Goal: Navigation & Orientation: Understand site structure

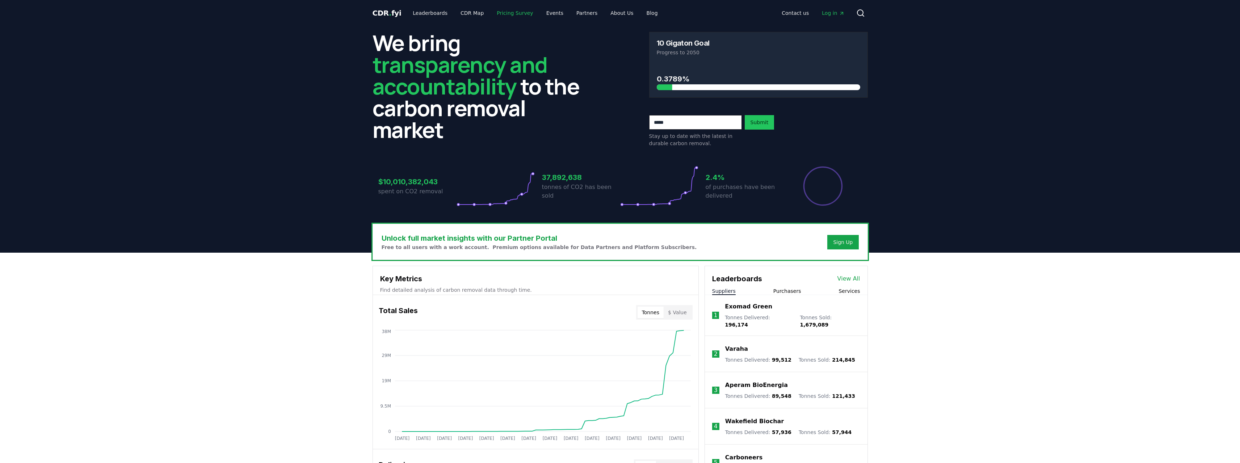
click at [495, 10] on link "Pricing Survey" at bounding box center [515, 13] width 48 height 13
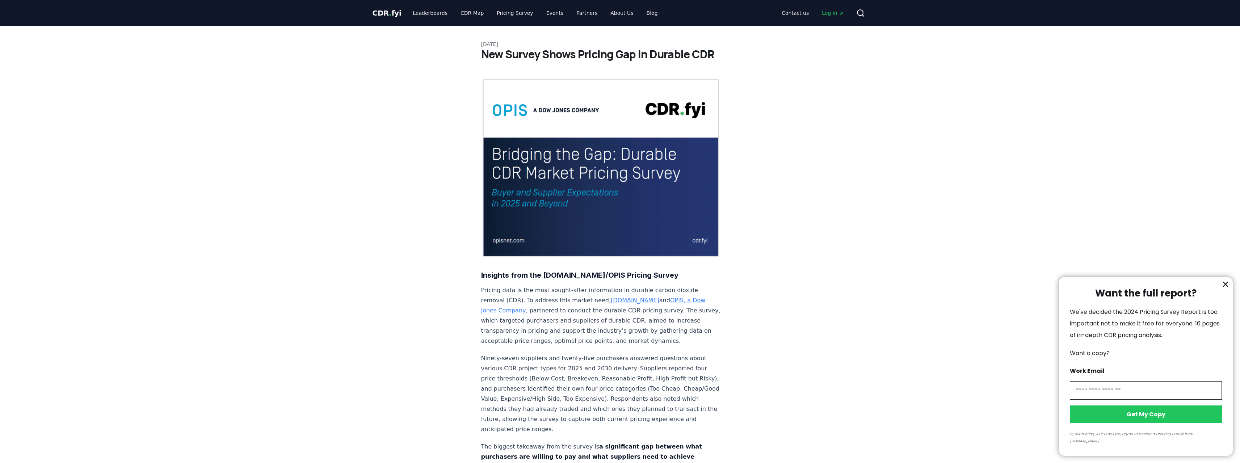
click at [568, 13] on div at bounding box center [620, 231] width 1240 height 463
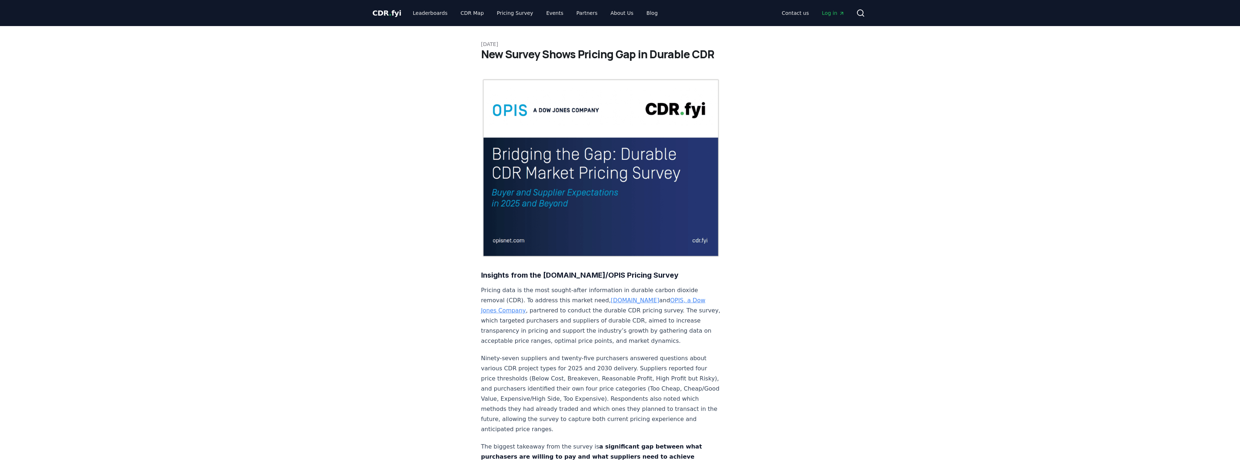
click at [577, 12] on div at bounding box center [620, 231] width 1240 height 463
click at [578, 13] on link "Partners" at bounding box center [587, 13] width 33 height 13
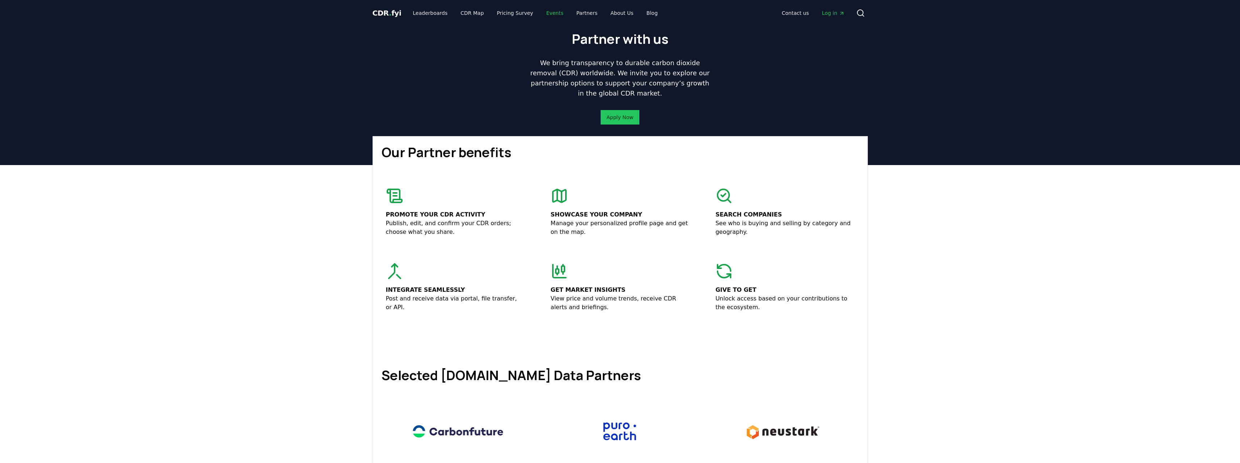
click at [541, 14] on link "Events" at bounding box center [555, 13] width 29 height 13
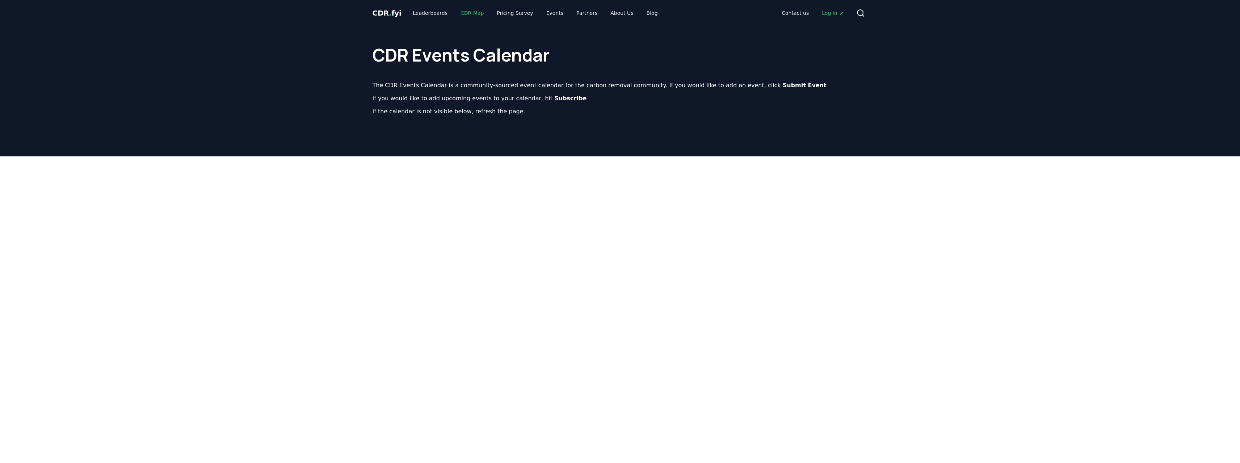
click at [473, 12] on link "CDR Map" at bounding box center [472, 13] width 35 height 13
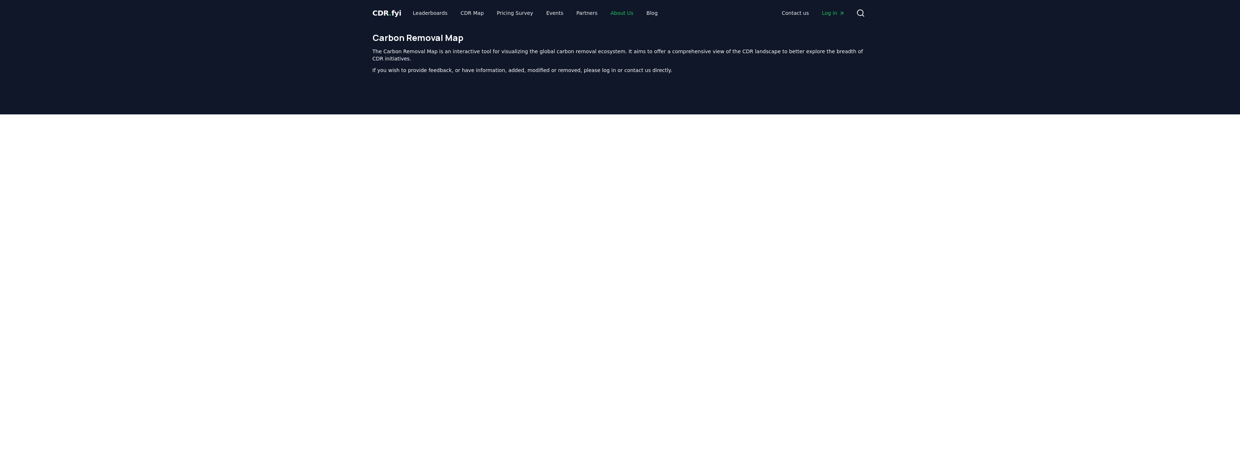
click at [607, 13] on link "About Us" at bounding box center [622, 13] width 34 height 13
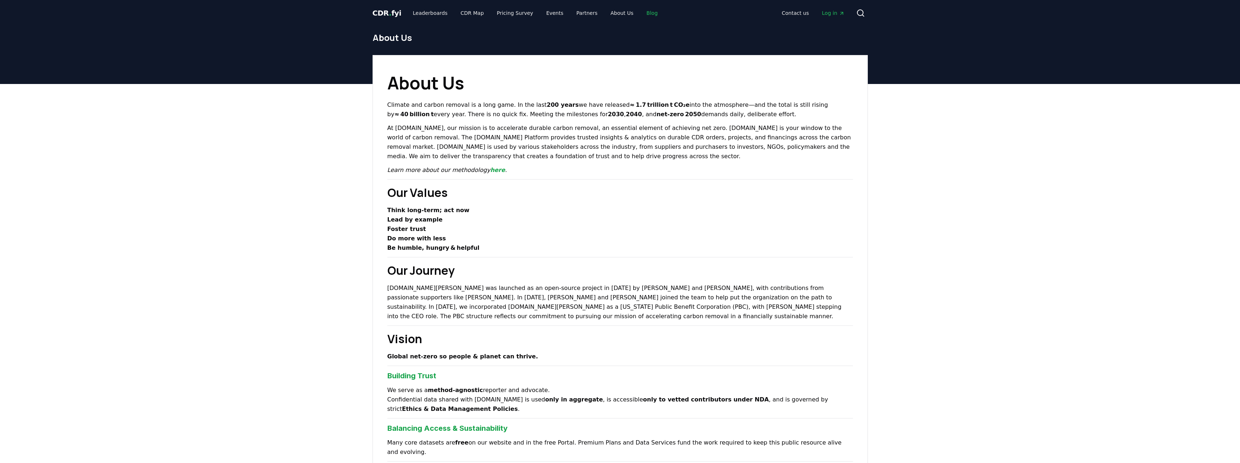
click at [641, 16] on link "Blog" at bounding box center [652, 13] width 23 height 13
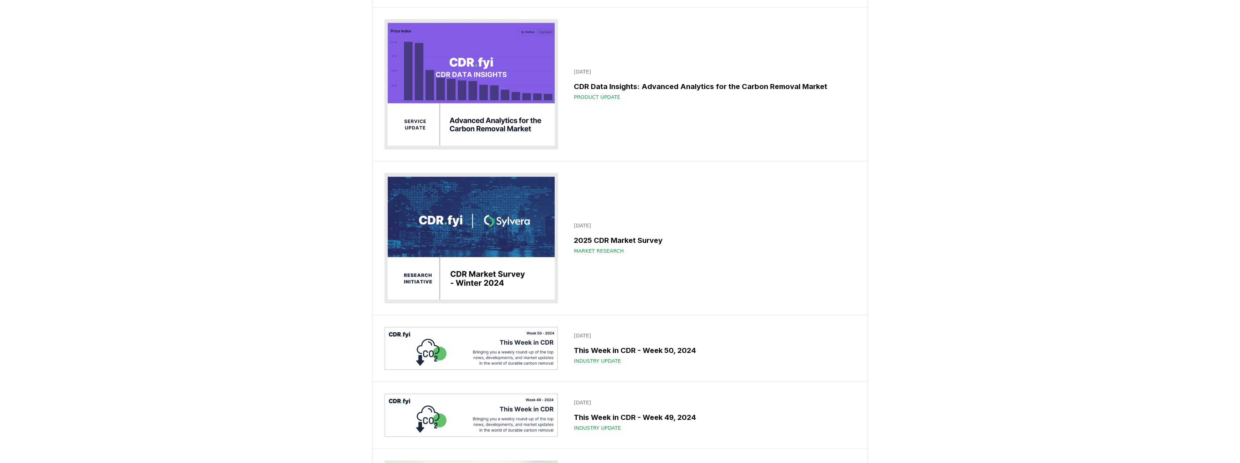
scroll to position [6083, 0]
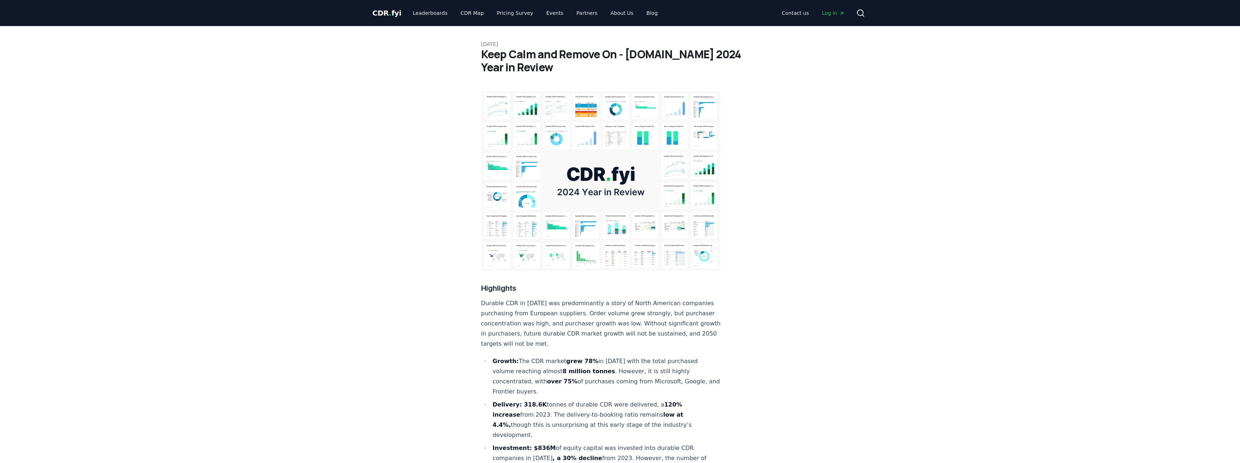
click at [596, 178] on img at bounding box center [601, 181] width 240 height 180
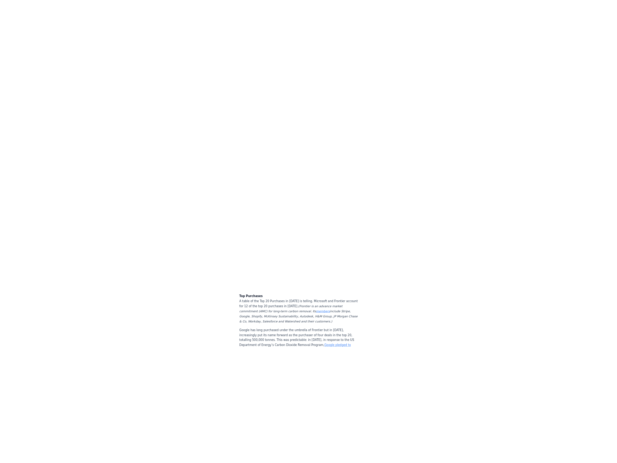
scroll to position [1614, 0]
